Goal: Task Accomplishment & Management: Complete application form

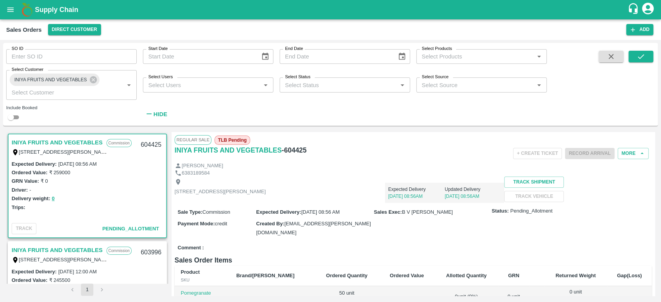
scroll to position [274, 0]
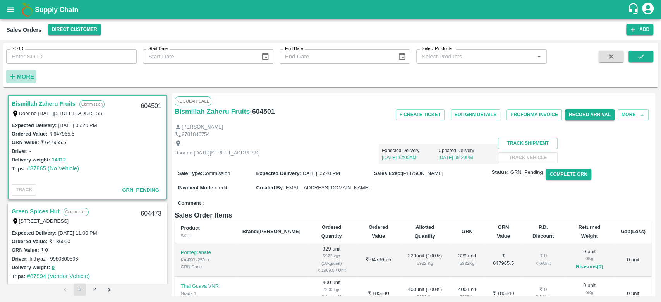
click at [16, 78] on icon "button" at bounding box center [12, 76] width 9 height 9
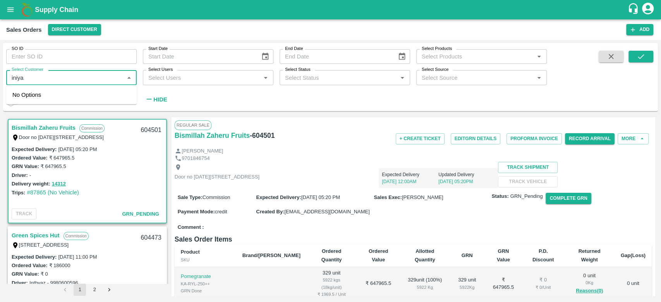
type input "iniya"
drag, startPoint x: 16, startPoint y: 78, endPoint x: 41, endPoint y: 98, distance: 32.2
click at [41, 98] on body "Supply Chain Sales Orders Direct Customer Add SO ID SO ID Start Date Start Date…" at bounding box center [330, 151] width 661 height 302
click at [26, 101] on input "checkbox" at bounding box center [19, 98] width 15 height 15
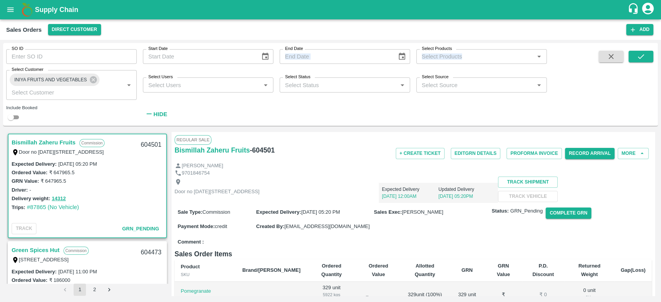
drag, startPoint x: 293, startPoint y: 40, endPoint x: 211, endPoint y: -29, distance: 107.7
click at [211, 0] on html "Supply Chain Sales Orders Direct Customer Add SO ID SO ID Start Date Start Date…" at bounding box center [330, 151] width 661 height 302
click at [638, 57] on icon "submit" at bounding box center [641, 56] width 9 height 9
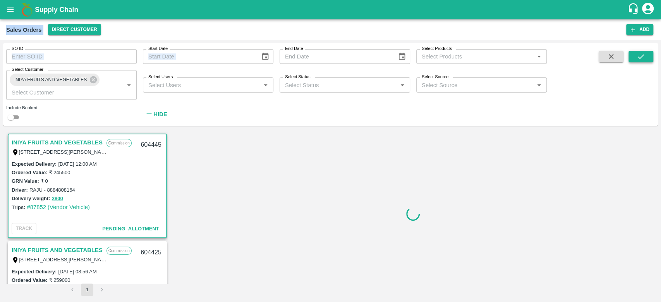
scroll to position [2, 0]
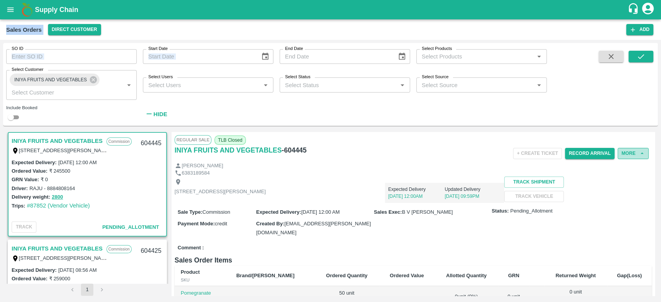
click at [630, 152] on button "More" at bounding box center [633, 153] width 31 height 11
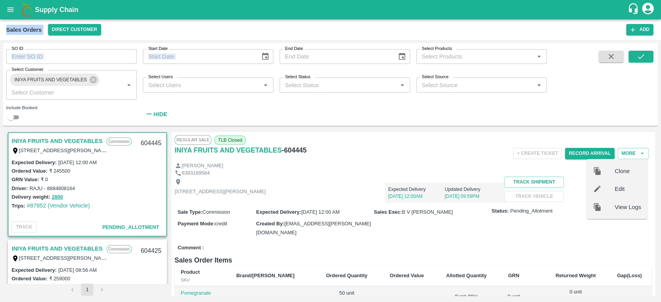
click at [628, 172] on span "Clone" at bounding box center [628, 171] width 26 height 9
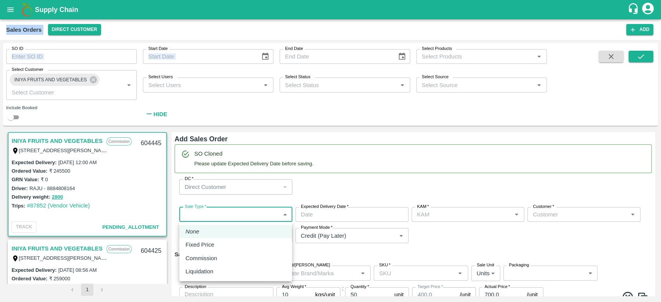
click at [258, 212] on body "Supply Chain Sales Orders Direct Customer Add SO ID SO ID Start Date Start Date…" at bounding box center [330, 151] width 661 height 302
type input "B V Lokesh"
type input "932-INIYA FRUITS AND VEGETABLES"
type input "TC/73, ANNA FRUITS MARKET KOYAMBEDU, Chennai, Chennai, TAMILNADU, 600092"
type input "Pomegranate"
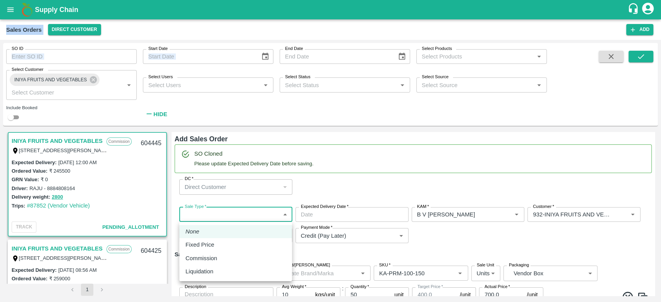
type input "KA-PRM-100-150"
type input "Pomegranate"
type input "KA-PRM-150-180"
type input "Pomegranate"
type input "KA-PRM-180-220"
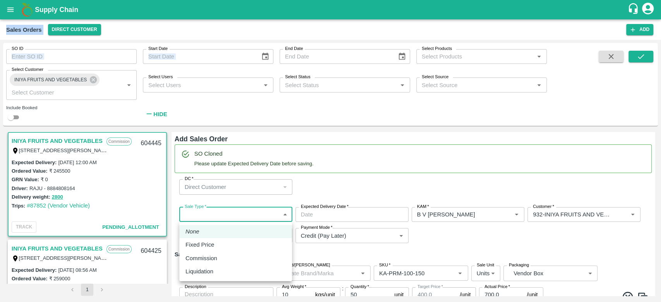
type input "Pomegranate"
type input "KA-PRM-220-250"
type input "Pomegranate"
type input "KA-PRM-250-300"
type input "Pomegranate"
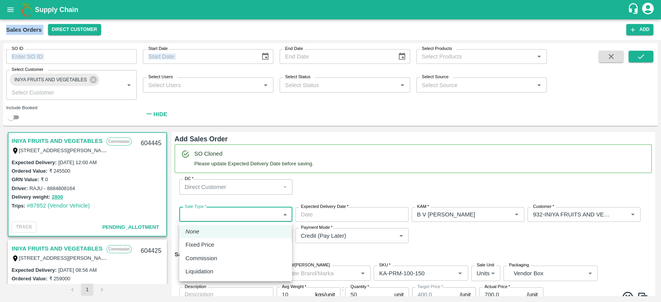
type input "KA-PRM-300-350"
type input "Pomegranate"
type input "KA-PRM-350-400"
type input "Pomegranate"
type input "KA-Loose A"
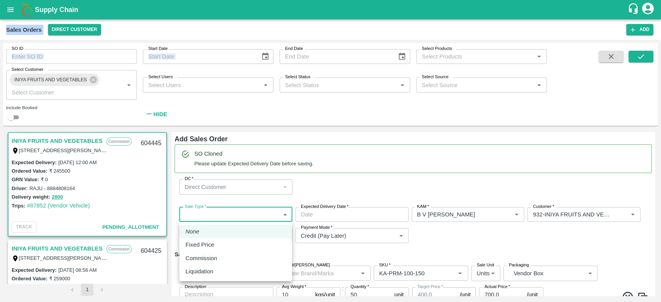
type input "Pomegranate"
type input "KA-SUPR-180++"
type input "Pomegranate"
type input "KA-SUPR-100++"
type input "Pomegranate"
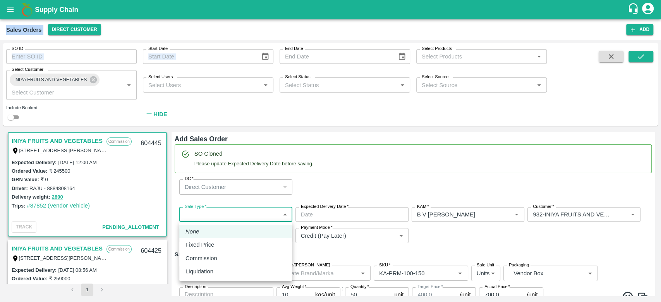
type input "KA-Green"
type input "Pomegranate"
type input "KA-Damage Fruit"
type input "Pomegranate"
type input "KA-PRM-180++"
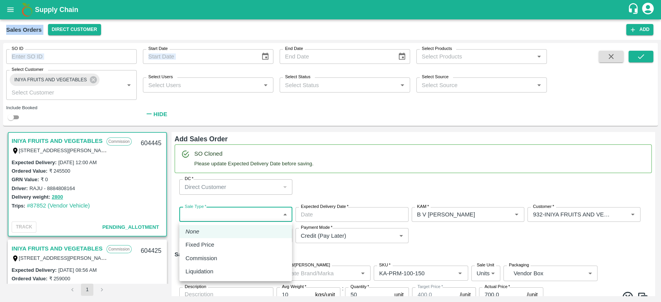
type input "Pomegranate"
type input "KA-Loose B"
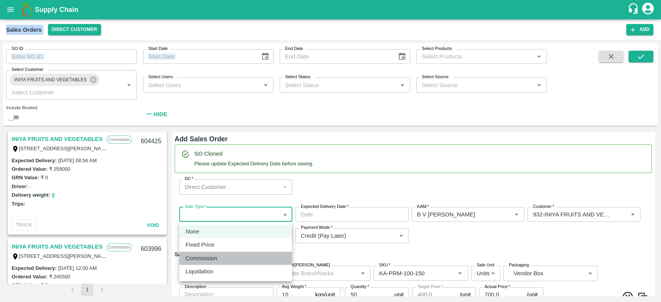
click at [234, 257] on div "Commission" at bounding box center [236, 258] width 100 height 9
type input "2"
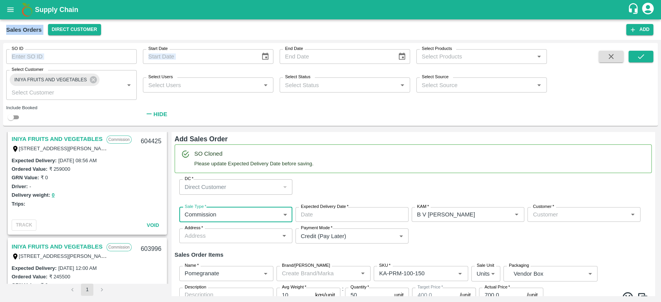
click at [350, 212] on input "Expected Delivery Date   *" at bounding box center [350, 214] width 108 height 15
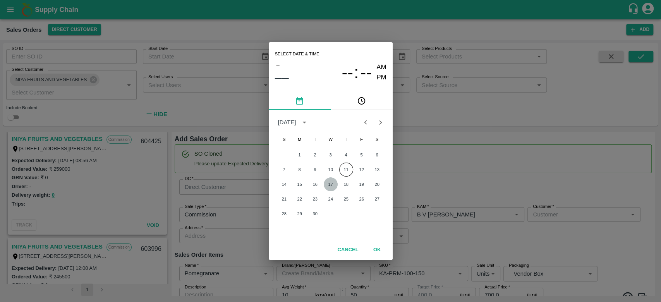
click at [334, 183] on button "17" at bounding box center [331, 184] width 14 height 14
type input "17/09/2025 12:00 AM"
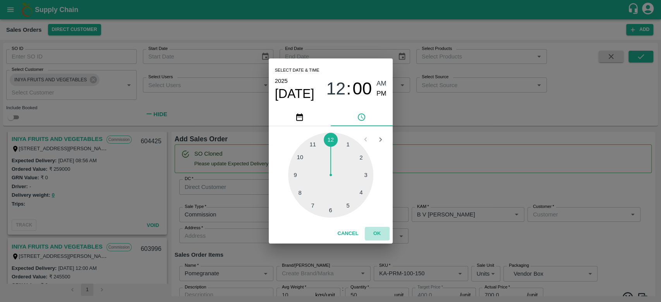
click at [384, 234] on button "OK" at bounding box center [377, 234] width 25 height 14
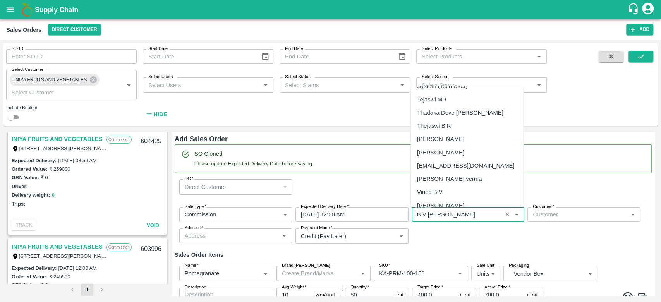
scroll to position [1081, 0]
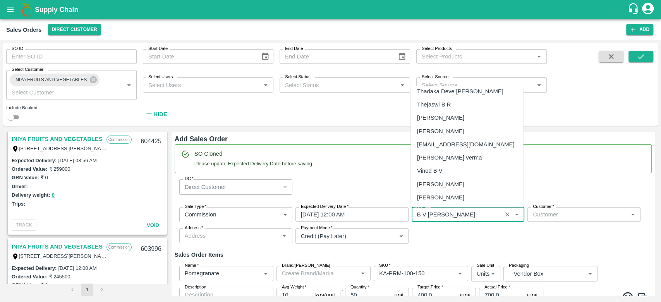
drag, startPoint x: 452, startPoint y: 211, endPoint x: 559, endPoint y: 189, distance: 108.9
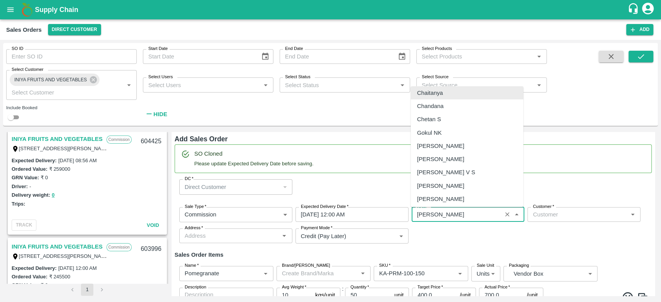
scroll to position [0, 0]
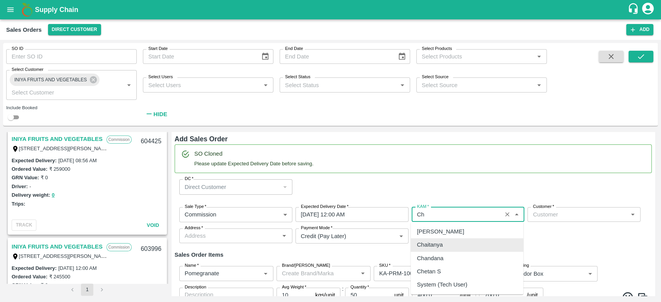
type input "C"
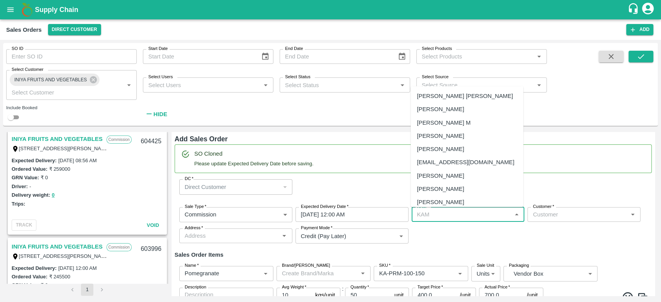
type input "b"
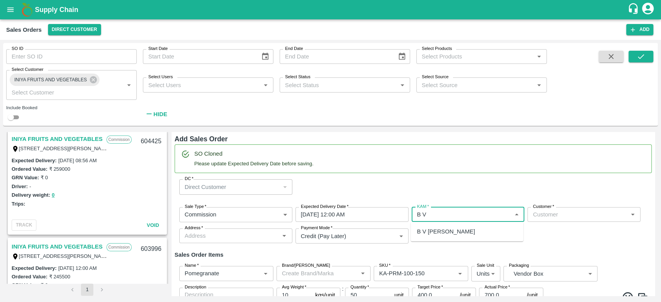
click at [446, 232] on div "B V Lokesh" at bounding box center [446, 231] width 58 height 9
type input "B V Lokesh"
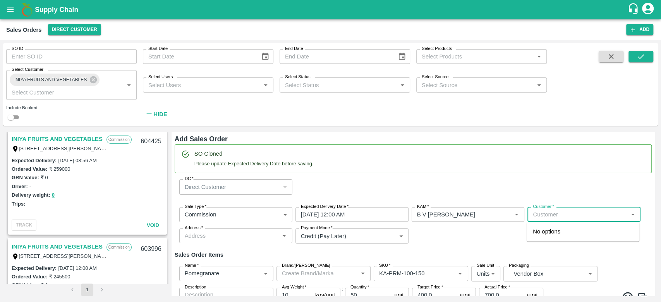
click at [558, 216] on input "Customer   *" at bounding box center [578, 215] width 96 height 10
click at [570, 239] on div "INIYA FRUITS AND VEGETABLES Wholesale" at bounding box center [583, 235] width 113 height 21
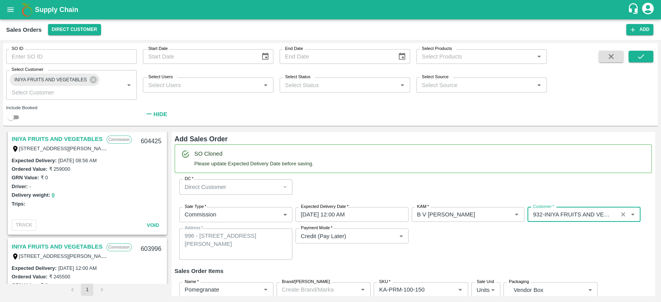
type input "932-INIYA FRUITS AND VEGETABLES"
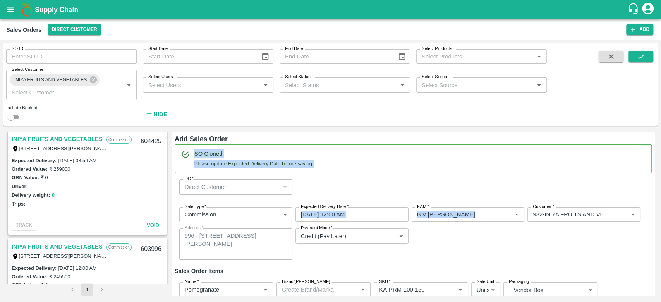
drag, startPoint x: 446, startPoint y: 237, endPoint x: 464, endPoint y: 151, distance: 87.9
click at [464, 151] on div "Add Sales Order SO Cloned Please update Expected Delivery Date before saving. D…" at bounding box center [413, 214] width 483 height 164
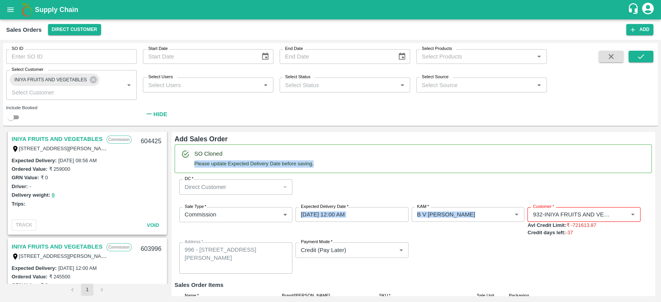
click at [471, 163] on div "SO Cloned Please update Expected Delivery Date before saving." at bounding box center [413, 159] width 477 height 29
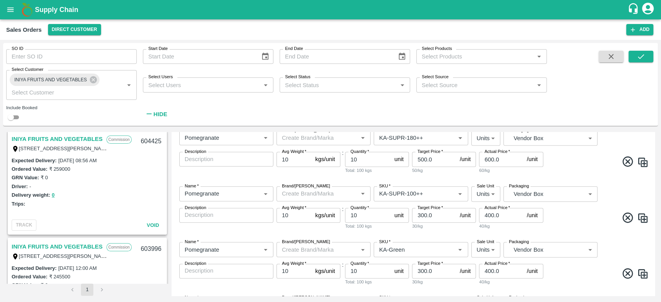
scroll to position [795, 0]
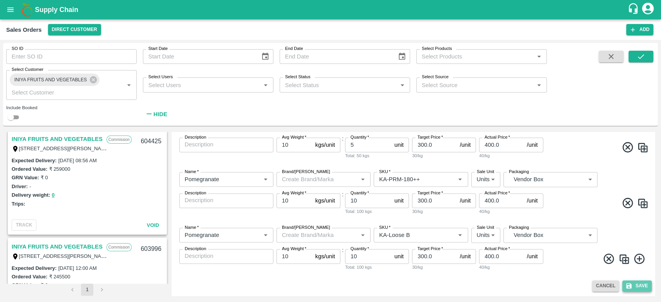
click at [630, 282] on icon "submit" at bounding box center [629, 285] width 7 height 7
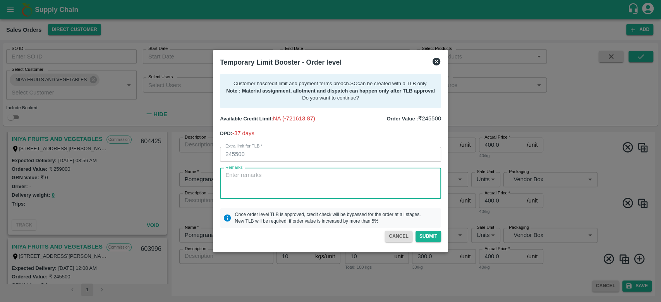
click at [255, 181] on textarea "Remarks" at bounding box center [330, 183] width 210 height 24
click at [311, 175] on textarea "For creation of SO. 4.2L payment received" at bounding box center [330, 183] width 210 height 24
click at [287, 177] on textarea "For creation of SO. 4.2L payment received" at bounding box center [330, 183] width 210 height 24
click at [351, 176] on textarea "For creation of SO. 4.2L of payment received" at bounding box center [330, 183] width 210 height 24
click at [265, 182] on textarea "For creation of SO. 4.2L of payment received on 11th September, next payment ex…" at bounding box center [330, 183] width 210 height 24
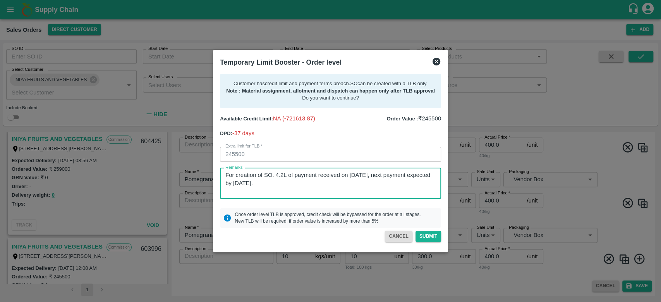
click at [309, 186] on textarea "For creation of SO. 4.2L of payment received on 11th September, next payment ex…" at bounding box center [330, 183] width 210 height 24
click at [301, 184] on textarea "For creation of SO. 4.2L of payment received on 11th September, next payment ex…" at bounding box center [330, 183] width 210 height 24
click at [351, 184] on textarea "For creation of SO. 4.2L of payment received on 11th September, next payment ex…" at bounding box center [330, 183] width 210 height 24
type textarea "For creation of SO. 4.2L of payment received on 11th September, next payment ex…"
click at [422, 238] on button "Submit" at bounding box center [429, 236] width 26 height 11
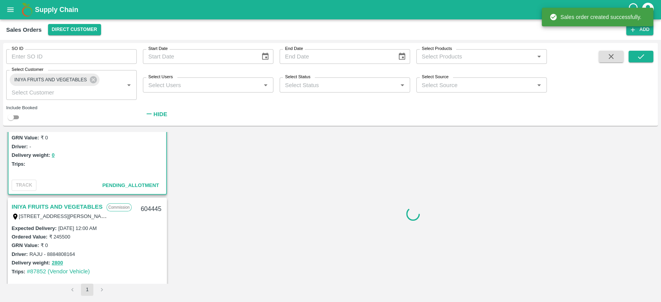
scroll to position [2, 0]
